Goal: Use online tool/utility

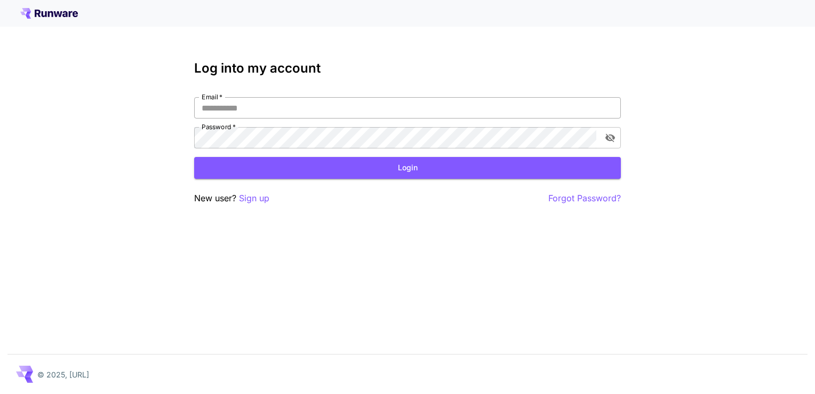
type input "**********"
click at [463, 106] on input "**********" at bounding box center [407, 107] width 427 height 21
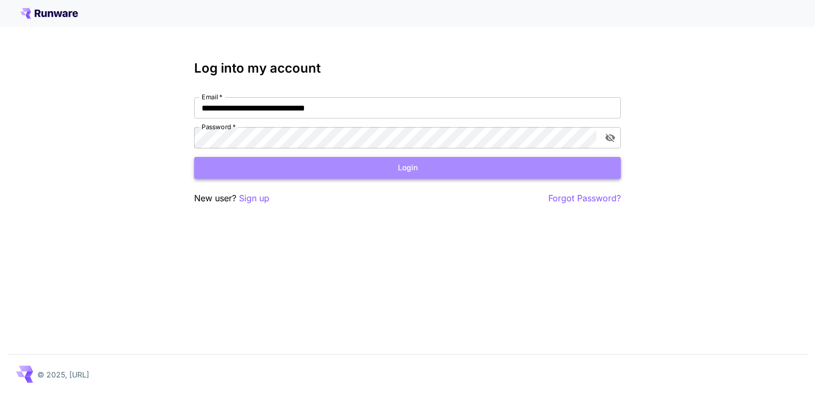
click at [378, 170] on button "Login" at bounding box center [407, 168] width 427 height 22
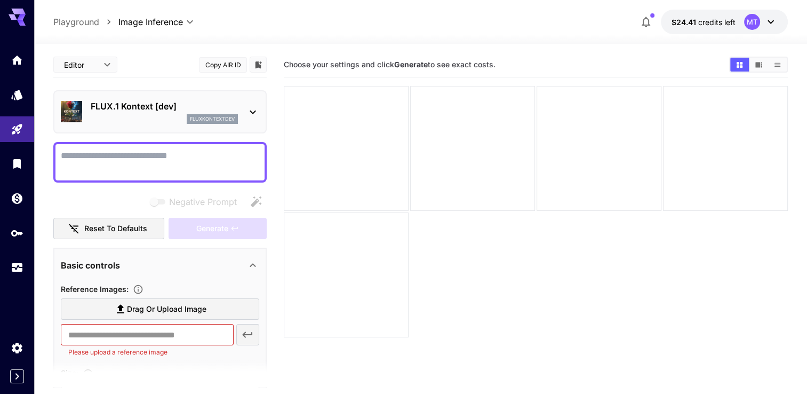
click at [248, 107] on icon at bounding box center [252, 112] width 13 height 13
